Goal: Task Accomplishment & Management: Use online tool/utility

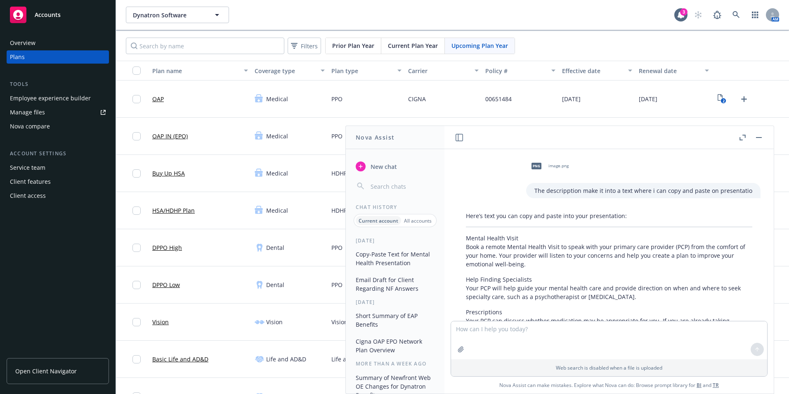
scroll to position [352, 0]
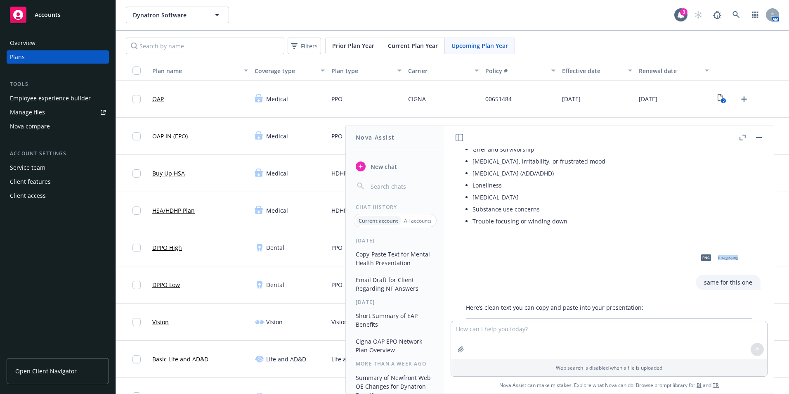
click at [458, 141] on button "button" at bounding box center [460, 138] width 10 height 10
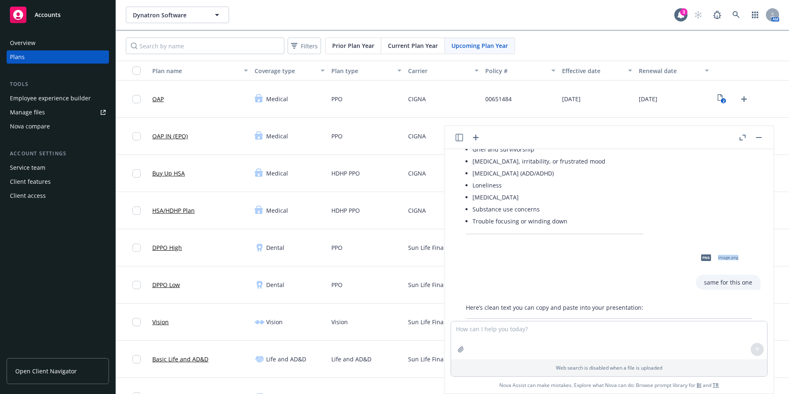
click at [459, 142] on button "button" at bounding box center [460, 138] width 10 height 10
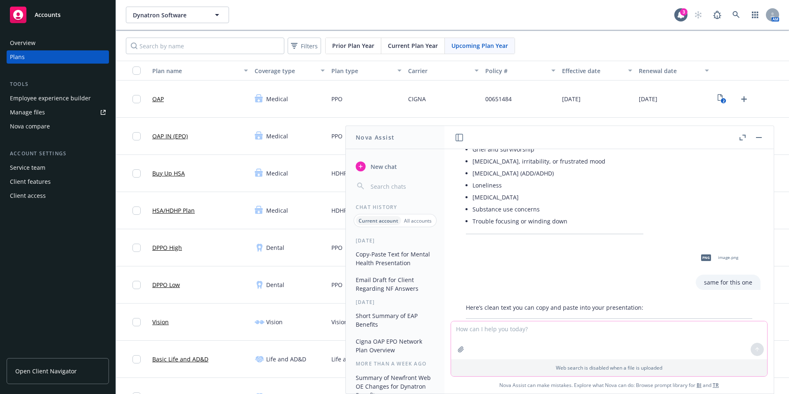
click at [489, 331] on textarea at bounding box center [609, 340] width 316 height 38
click at [462, 141] on button at bounding box center [460, 138] width 10 height 10
click at [504, 328] on textarea at bounding box center [609, 340] width 316 height 38
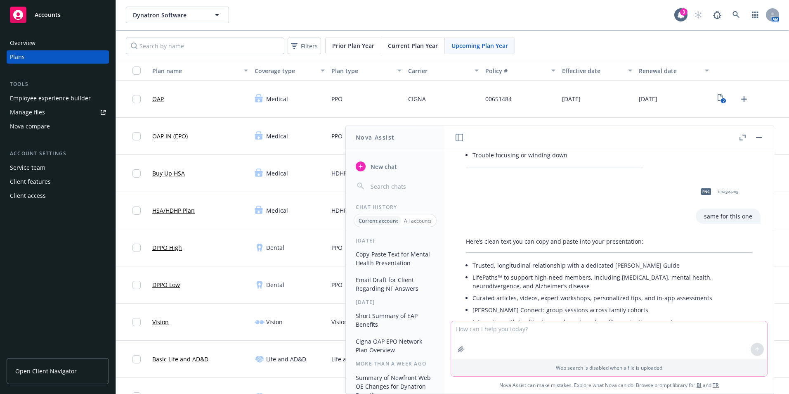
scroll to position [476, 0]
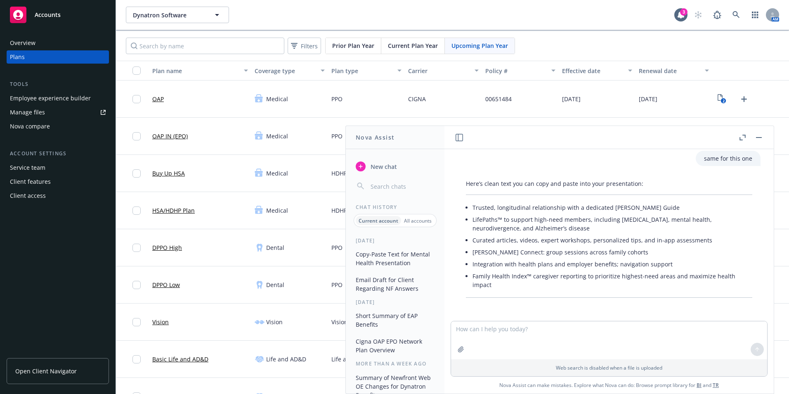
click at [456, 138] on icon "button" at bounding box center [459, 137] width 7 height 7
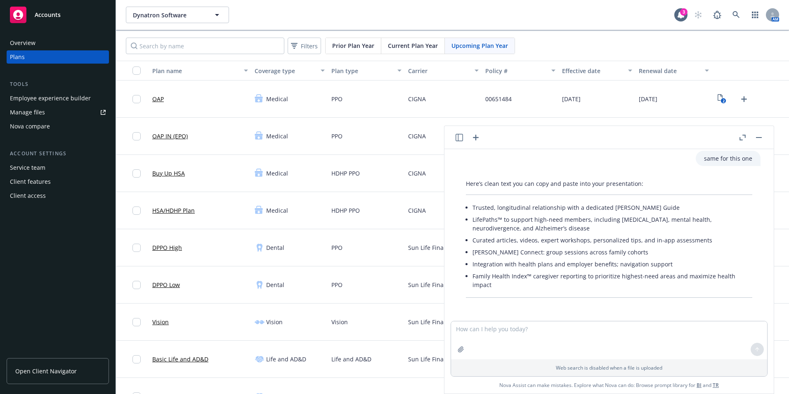
click at [483, 139] on header at bounding box center [610, 137] width 330 height 23
click at [472, 137] on icon "button" at bounding box center [476, 138] width 10 height 10
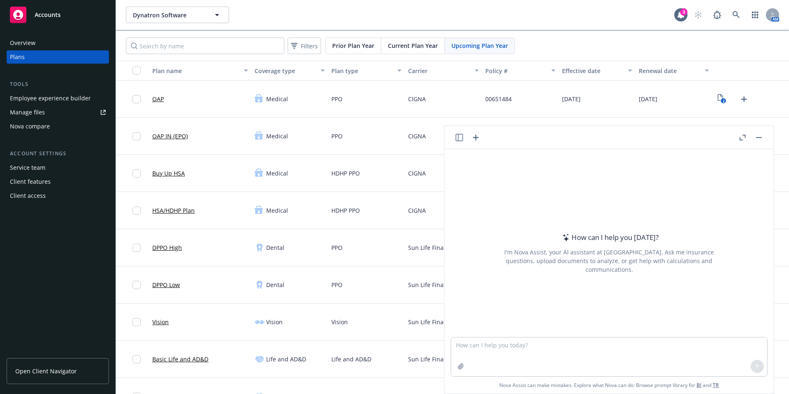
click at [488, 355] on textarea at bounding box center [609, 356] width 316 height 39
paste textarea "Headspace: Access to behavioral [MEDICAL_DATA] services for help with everyday …"
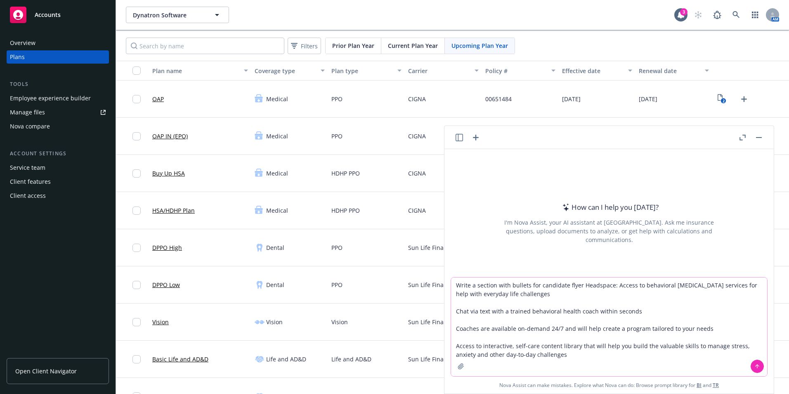
drag, startPoint x: 611, startPoint y: 283, endPoint x: 578, endPoint y: 284, distance: 32.2
click at [578, 284] on textarea "Write a section with bullets for candidate flyer Headspace: Access to behaviora…" at bounding box center [609, 326] width 316 height 99
click at [581, 284] on textarea "Write a section with bullets for candidate flyer Headspace: Access to behaviora…" at bounding box center [609, 326] width 316 height 99
click at [578, 286] on textarea "Write a section with bullets for candidate flyer Headspace: Access to behaviora…" at bounding box center [609, 326] width 316 height 99
paste textarea "SUPPORT FOR MENTAL HEALTH AND WELLNESS"
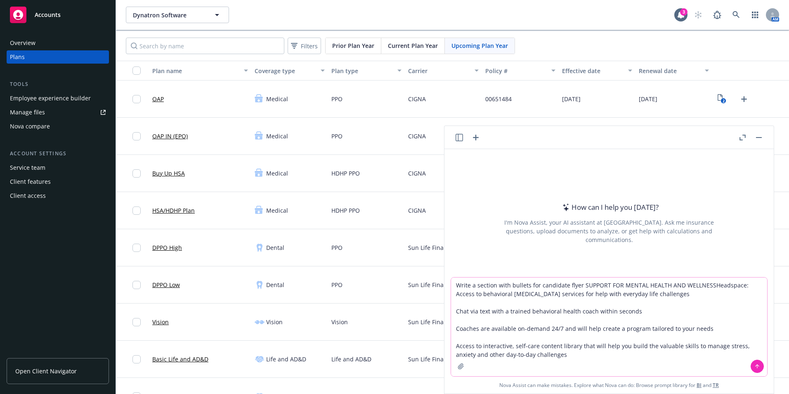
type textarea "Write a section with bullets for candidate flyer SUPPORT FOR MENTAL HEALTH AND …"
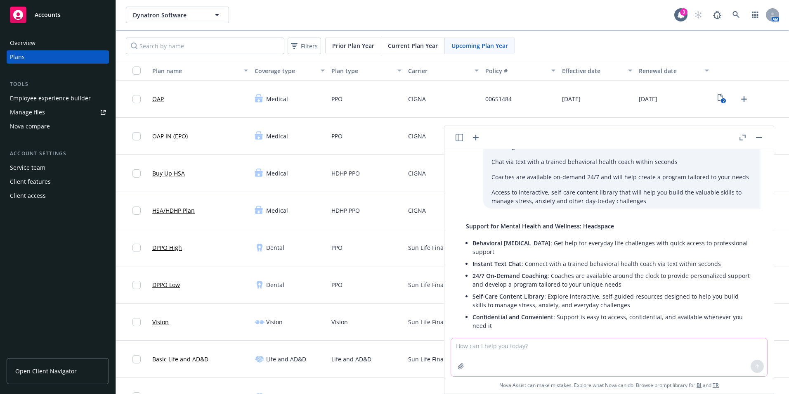
scroll to position [43, 0]
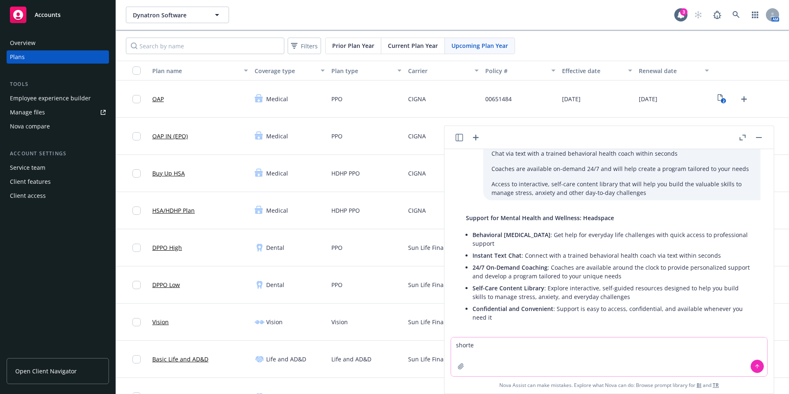
type textarea "shorter"
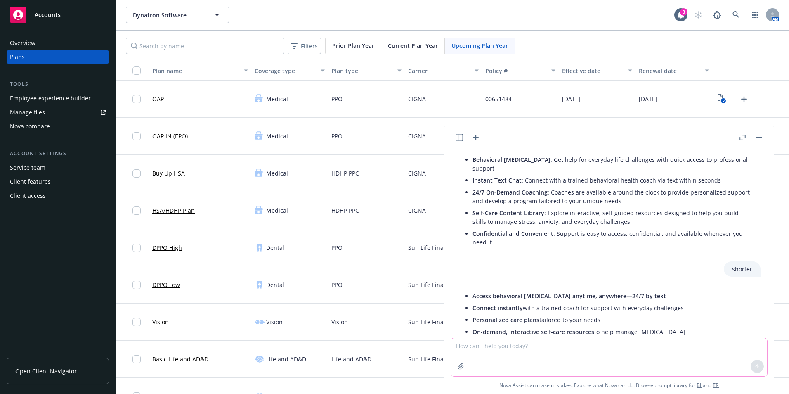
scroll to position [132, 0]
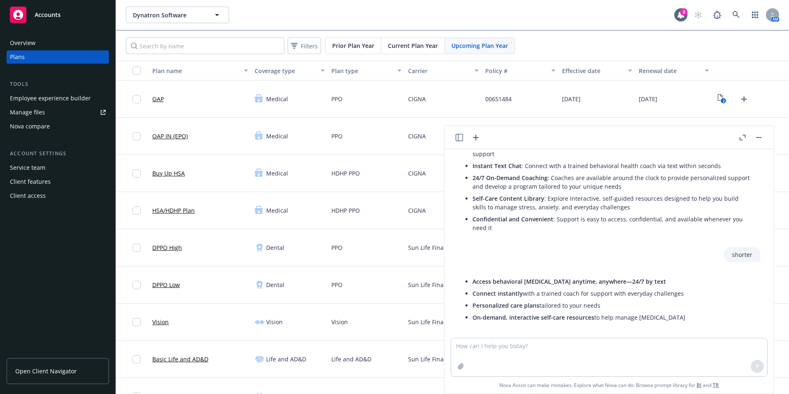
click at [692, 316] on div "Access behavioral [MEDICAL_DATA] anytime, anywhere—24/7 by text Connect instant…" at bounding box center [576, 299] width 236 height 55
click at [661, 343] on textarea at bounding box center [609, 357] width 316 height 38
type textarea "heres an example of the template"
paste textarea
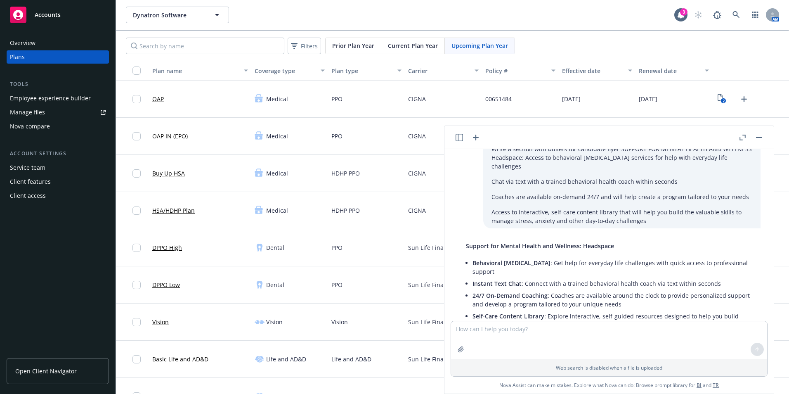
scroll to position [0, 0]
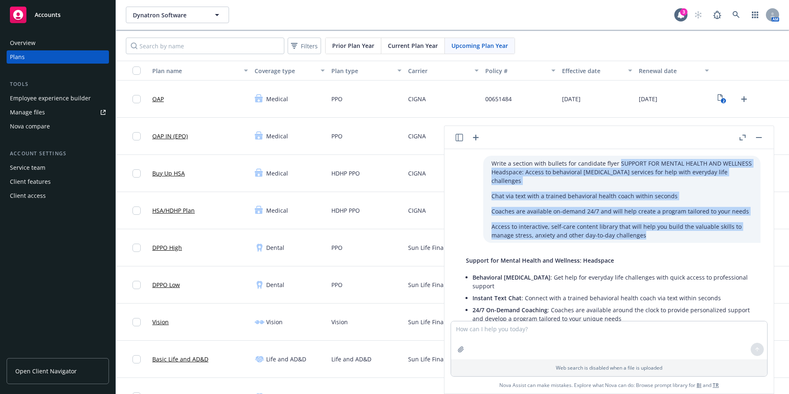
drag, startPoint x: 630, startPoint y: 225, endPoint x: 604, endPoint y: 166, distance: 64.4
click at [604, 166] on div "Write a section with bullets for candidate flyer SUPPORT FOR MENTAL HEALTH AND …" at bounding box center [622, 199] width 277 height 87
copy div "SUPPORT FOR MENTAL HEALTH AND WELLNESS Headspace: Access to behavioral [MEDICAL…"
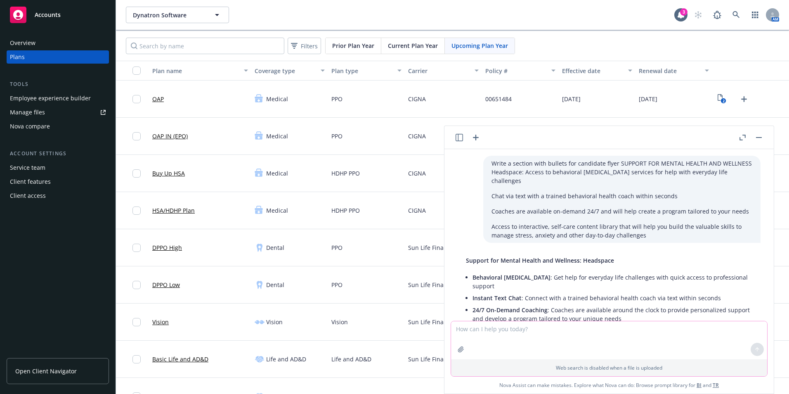
click at [486, 342] on textarea at bounding box center [609, 340] width 316 height 38
paste textarea "SUPPORT FOR MENTAL HEALTH AND WELLNESS Headspace: Access to behavioral [MEDICAL…"
type textarea "now give me something with this detail SUPPORT FOR MENTAL HEALTH AND WELLNESS H…"
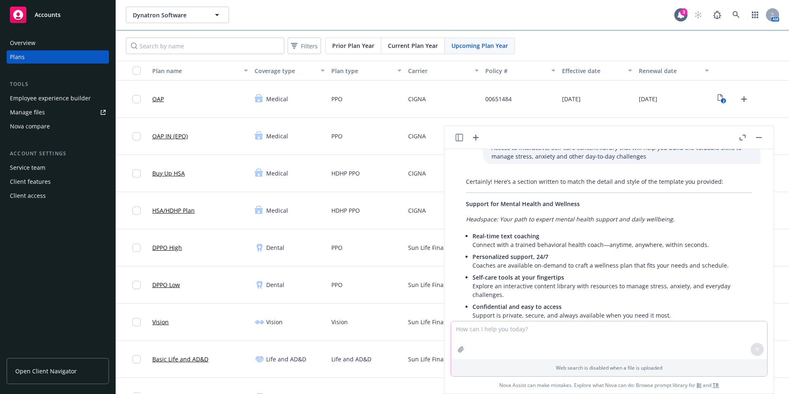
scroll to position [929, 0]
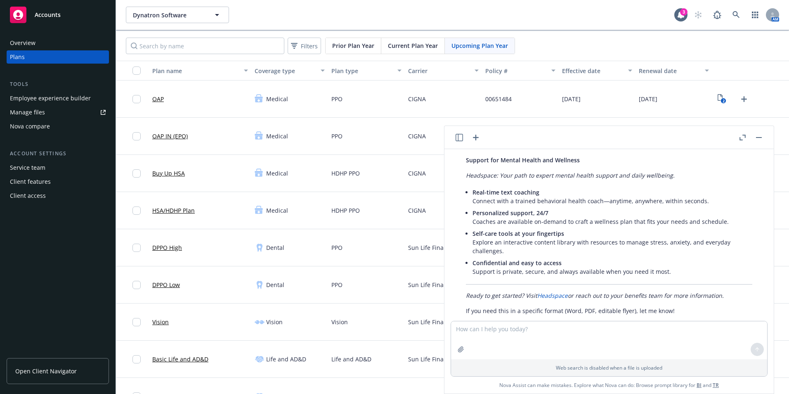
click at [51, 270] on div "Overview Plans Tools Employee experience builder Manage files Nova compare Acco…" at bounding box center [58, 209] width 116 height 367
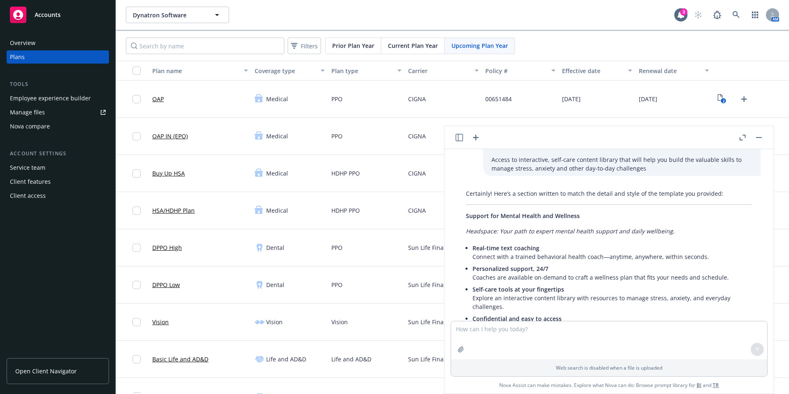
scroll to position [888, 0]
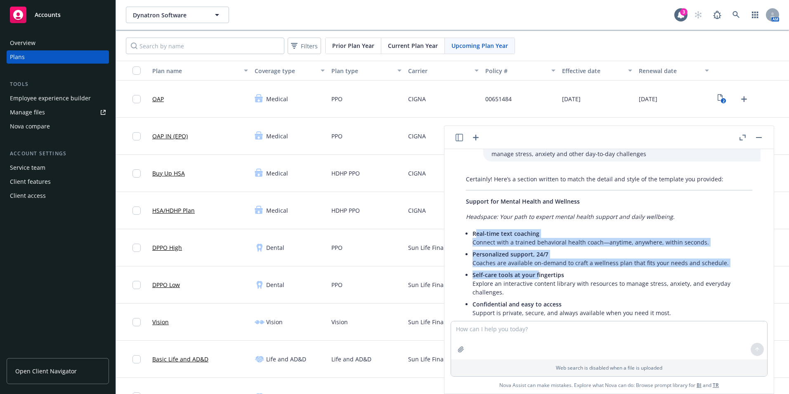
drag, startPoint x: 475, startPoint y: 217, endPoint x: 537, endPoint y: 261, distance: 75.8
click at [537, 261] on ul "Real-time text coaching Connect with a trained behavioral health coach—anytime,…" at bounding box center [613, 273] width 280 height 91
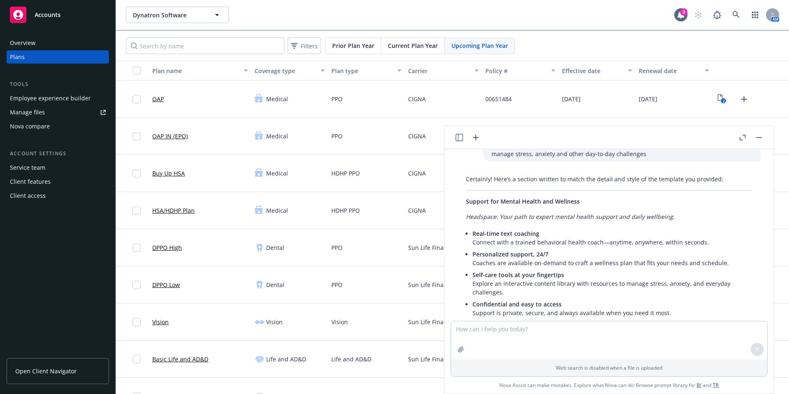
drag, startPoint x: 537, startPoint y: 261, endPoint x: 565, endPoint y: 285, distance: 37.2
click at [555, 276] on p "Self-care tools at your fingertips Explore an interactive content library with …" at bounding box center [613, 283] width 280 height 26
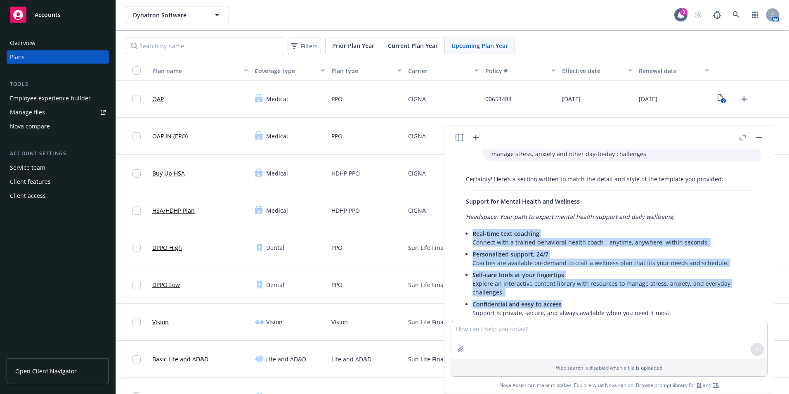
drag, startPoint x: 569, startPoint y: 288, endPoint x: 472, endPoint y: 212, distance: 123.0
click at [472, 212] on div "Certainly! Here’s a section written to match the detail and style of the templa…" at bounding box center [609, 265] width 303 height 188
drag, startPoint x: 472, startPoint y: 212, endPoint x: 486, endPoint y: 216, distance: 14.0
copy ul "Real-time text coaching Connect with a trained behavioral health coach—anytime,…"
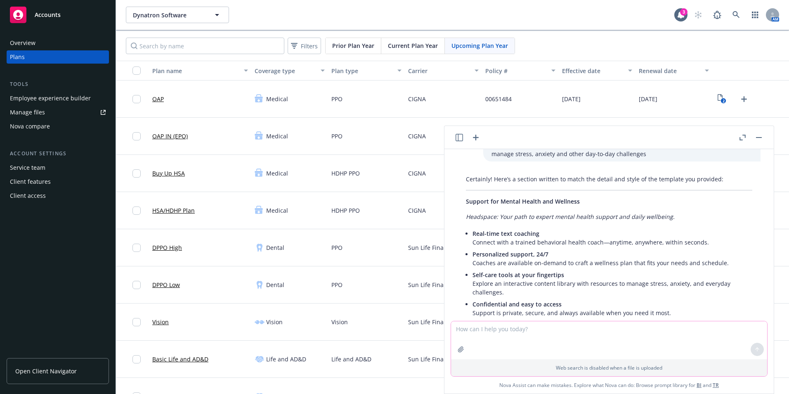
click at [489, 330] on textarea at bounding box center [609, 340] width 316 height 38
type textarea "shorter, just make it a teaser for the possible canditae"
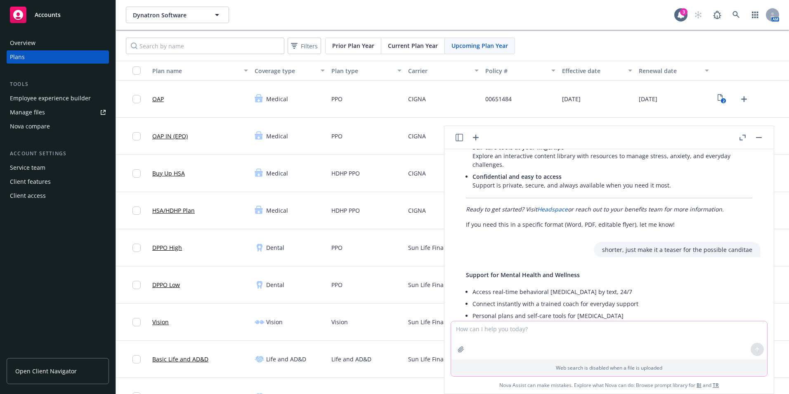
scroll to position [1034, 0]
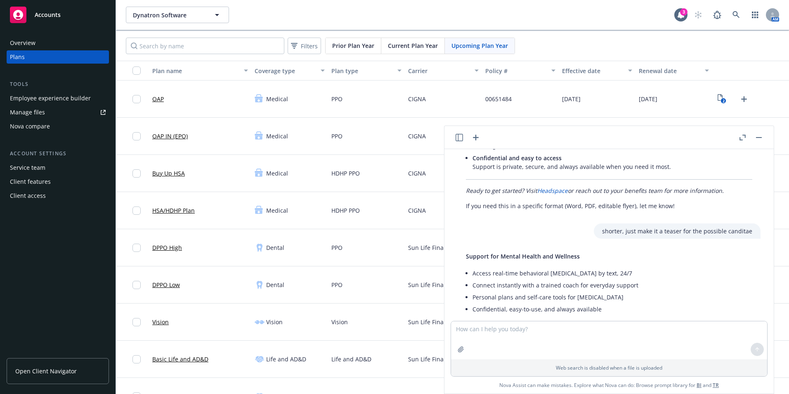
drag, startPoint x: 628, startPoint y: 303, endPoint x: 613, endPoint y: 297, distance: 16.6
click at [626, 302] on div "Write a section with bullets for candidate flyer SUPPORT FOR MENTAL HEALTH AND …" at bounding box center [610, 235] width 330 height 172
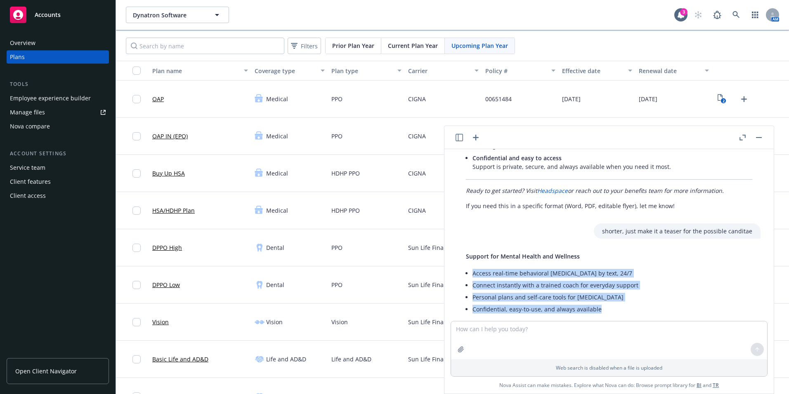
drag, startPoint x: 586, startPoint y: 293, endPoint x: 471, endPoint y: 254, distance: 121.3
click at [471, 254] on div "Support for Mental Health and Wellness Access real-time behavioral [MEDICAL_DAT…" at bounding box center [552, 284] width 189 height 70
drag, startPoint x: 471, startPoint y: 254, endPoint x: 477, endPoint y: 256, distance: 6.1
copy ul "Access real-time behavioral [MEDICAL_DATA] by text, 24/7 Connect instantly with…"
click at [579, 252] on p "Support for Mental Health and Wellness" at bounding box center [552, 256] width 173 height 9
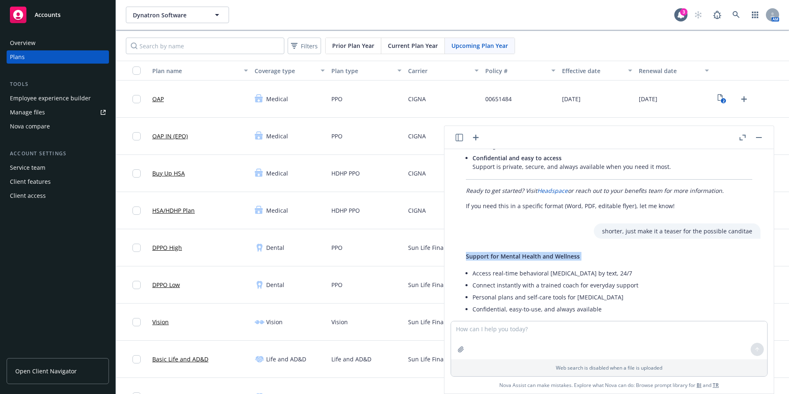
drag, startPoint x: 579, startPoint y: 239, endPoint x: 468, endPoint y: 239, distance: 111.5
click at [468, 252] on p "Support for Mental Health and Wellness" at bounding box center [552, 256] width 173 height 9
drag, startPoint x: 468, startPoint y: 239, endPoint x: 484, endPoint y: 240, distance: 15.8
copy div "Support for Mental Health and Wellness"
click at [500, 339] on textarea at bounding box center [609, 340] width 316 height 38
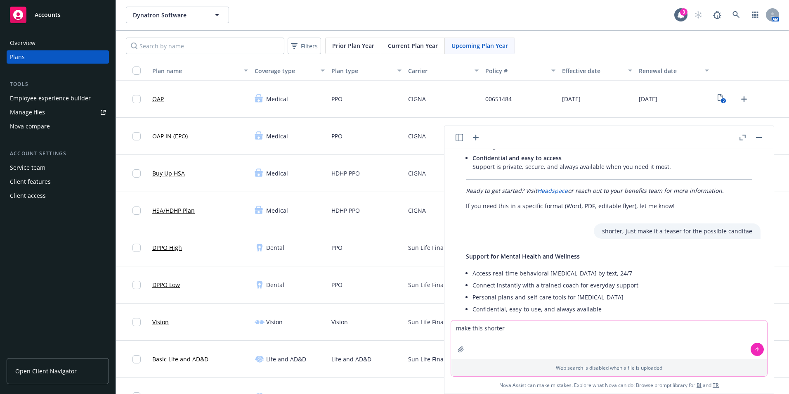
type textarea "make this shorter"
paste textarea
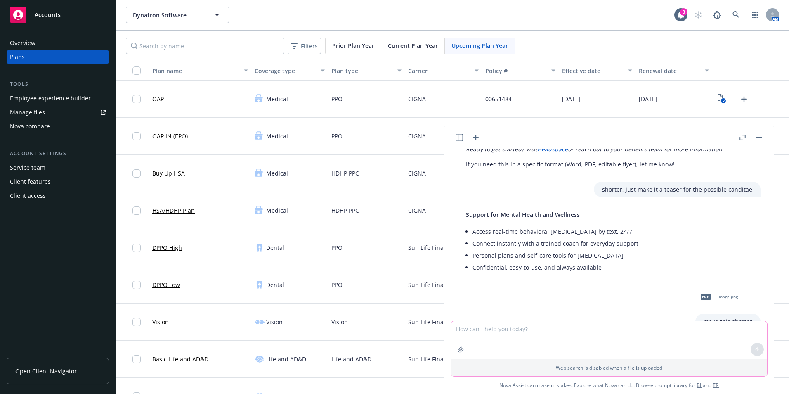
scroll to position [1068, 0]
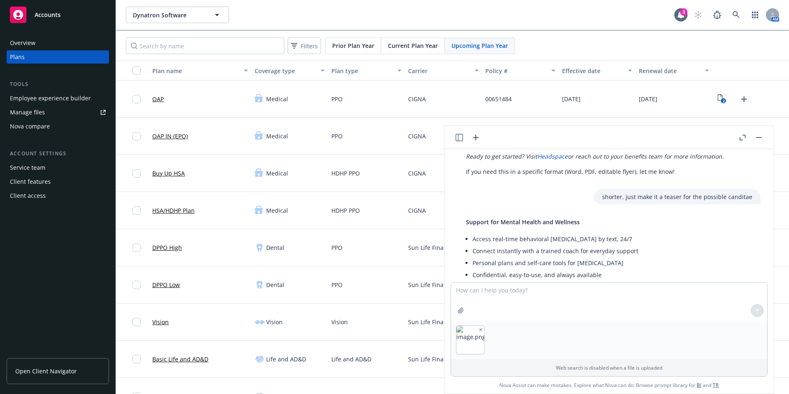
click at [478, 141] on icon "button" at bounding box center [476, 138] width 10 height 10
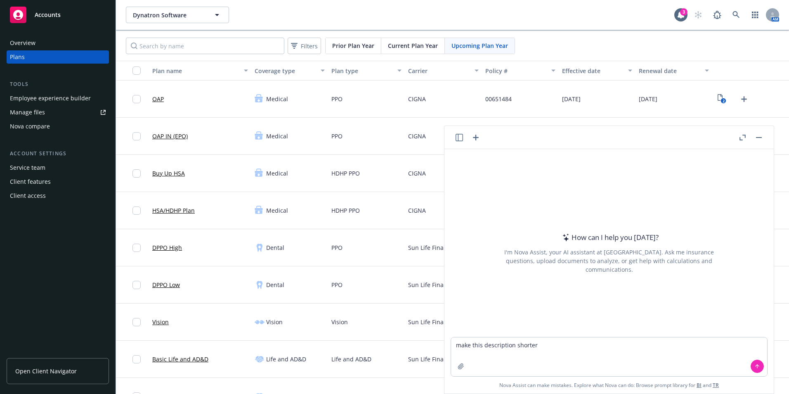
type textarea "make this description shorter"
